Goal: Task Accomplishment & Management: Use online tool/utility

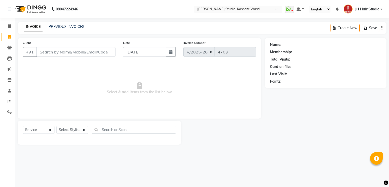
select select "130"
select select "service"
click at [65, 27] on link "PREVIOUS INVOICES" at bounding box center [67, 26] width 36 height 5
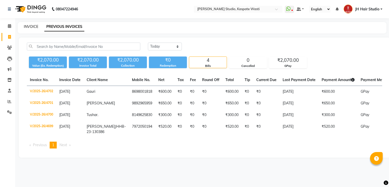
click at [33, 25] on link "INVOICE" at bounding box center [31, 26] width 14 height 5
select select "service"
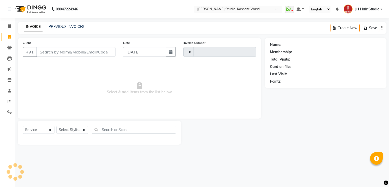
type input "4703"
select select "130"
